Goal: Task Accomplishment & Management: Manage account settings

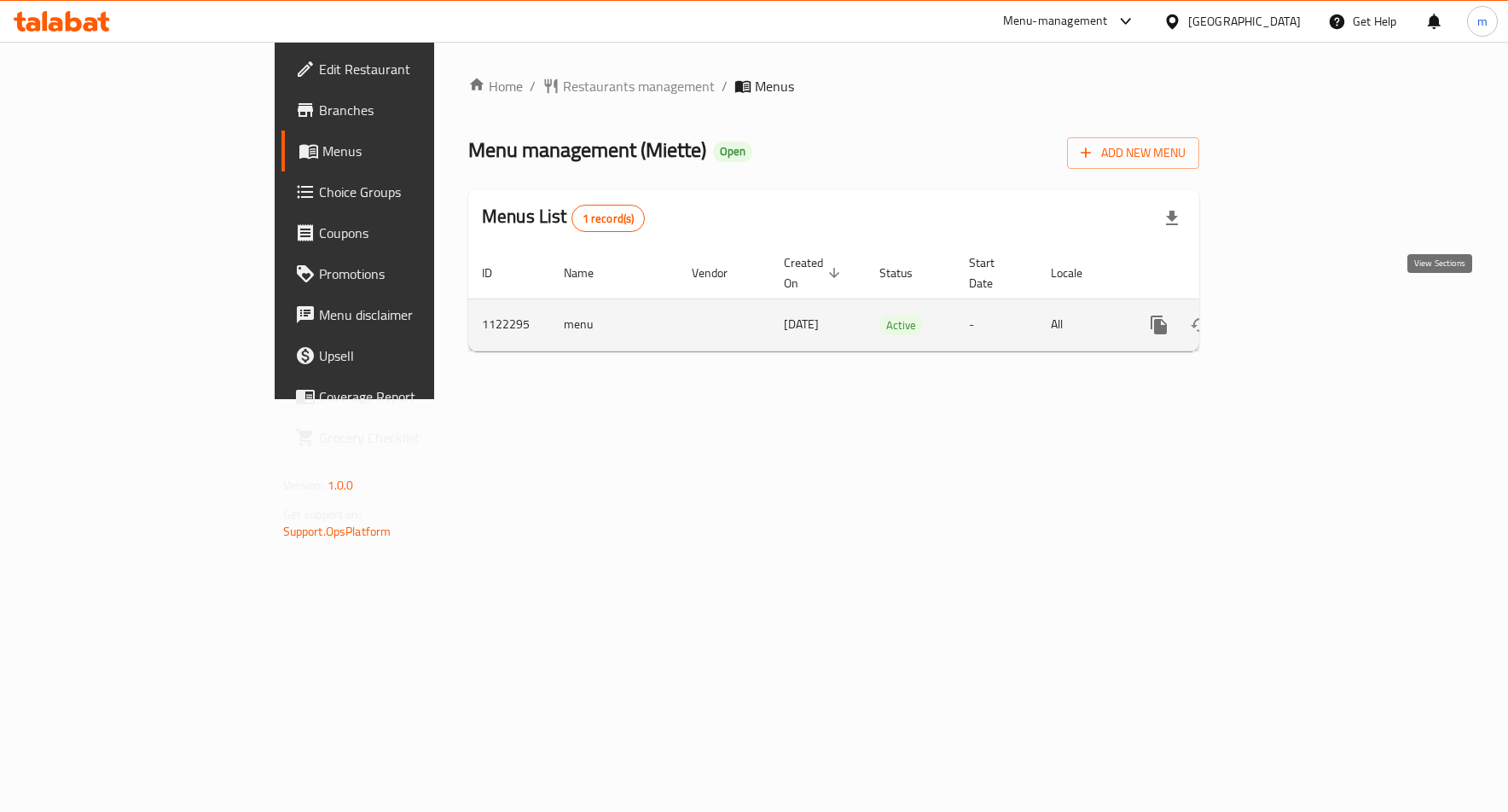
click at [1293, 314] on icon "enhanced table" at bounding box center [1283, 325] width 21 height 21
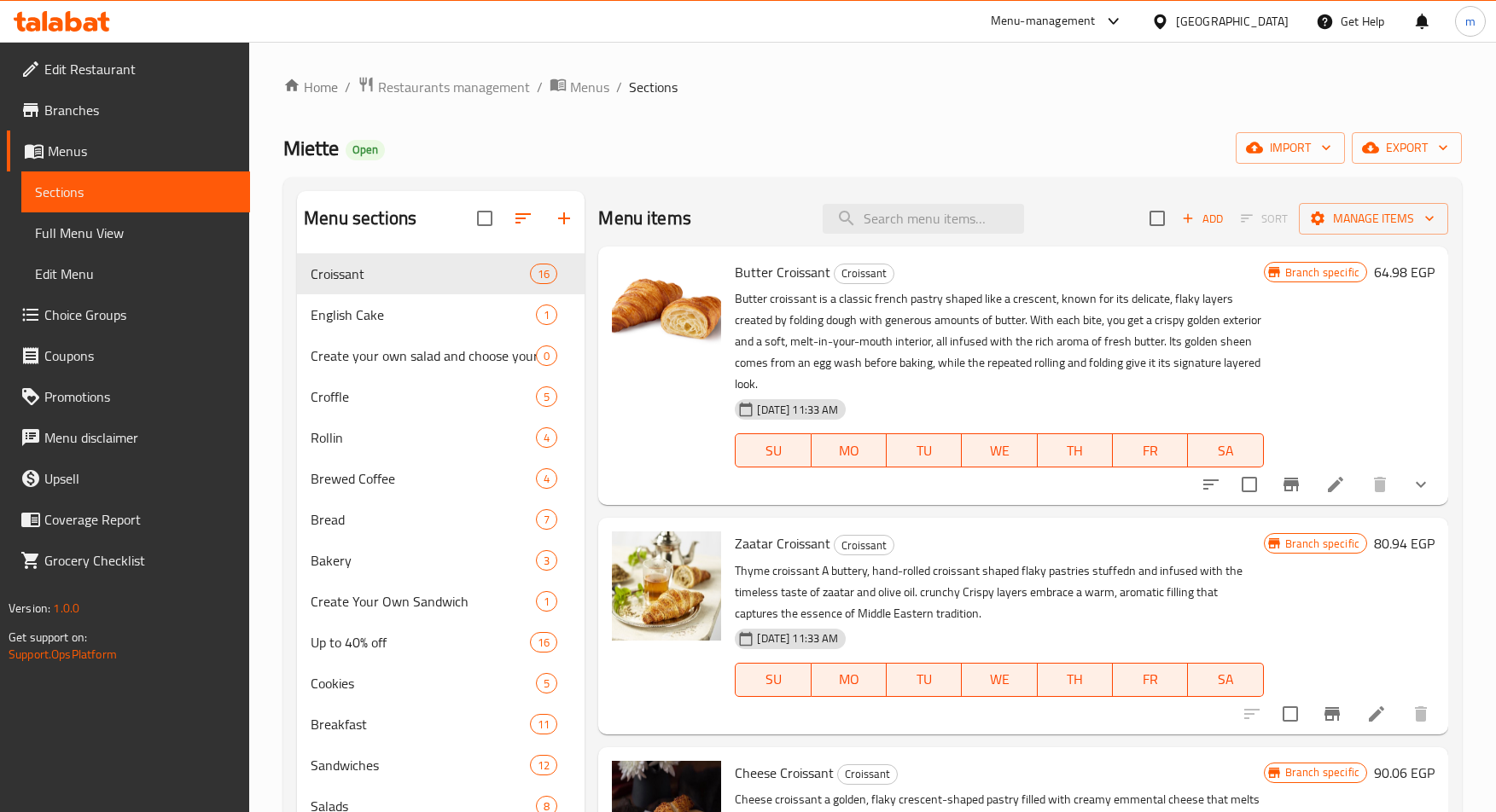
click at [134, 320] on span "Choice Groups" at bounding box center [140, 314] width 192 height 21
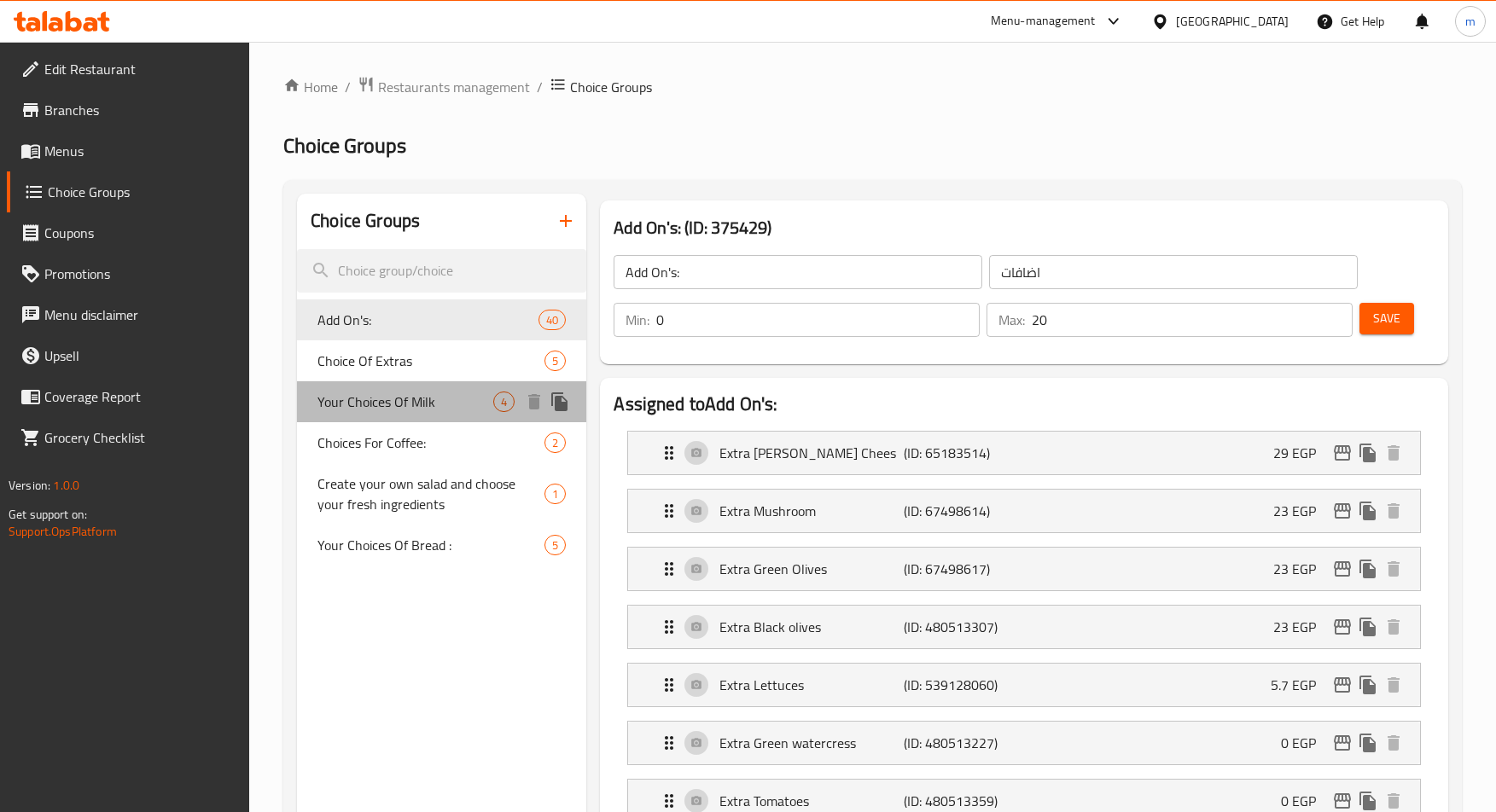
click at [419, 398] on span "Your Choices Of Milk" at bounding box center [405, 402] width 176 height 21
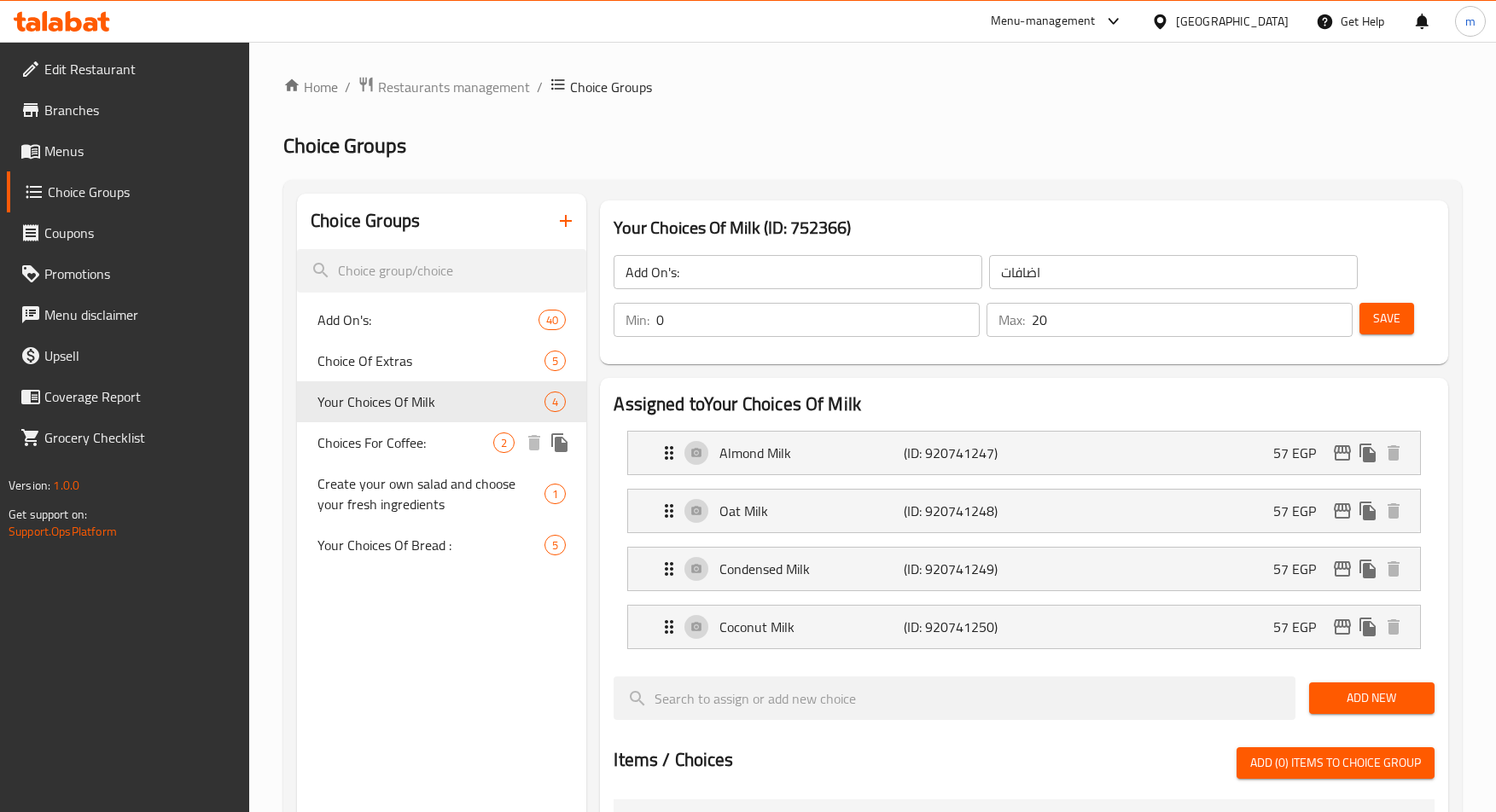
type input "Your Choices Of Milk"
type input "اختيارك من الحليب"
type input "1"
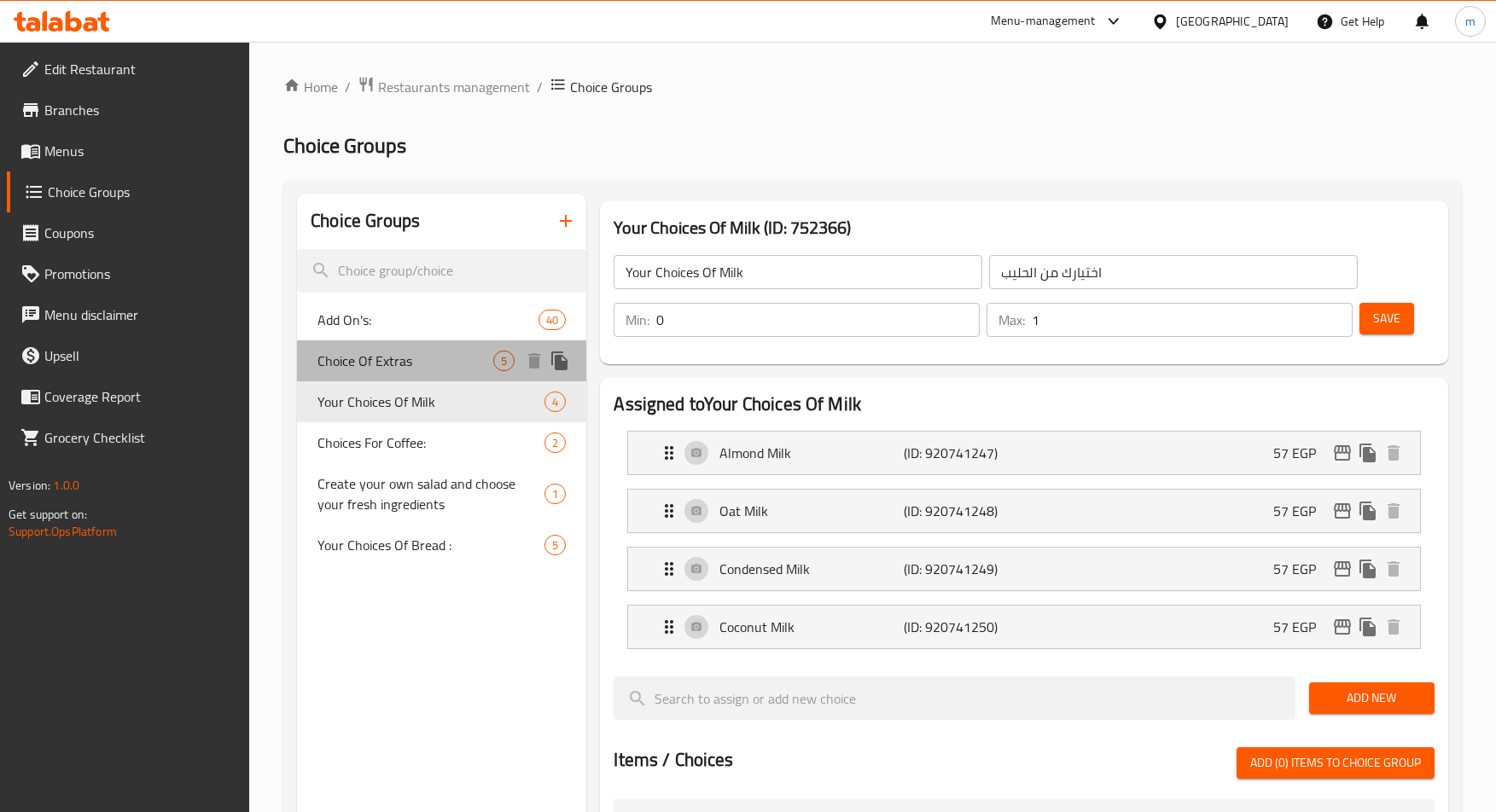
click at [426, 373] on div "Choice Of Extras 5" at bounding box center [441, 361] width 289 height 41
type input "Choice Of Extras"
type input "اختر من الإضافات"
type input "5"
